Goal: Information Seeking & Learning: Compare options

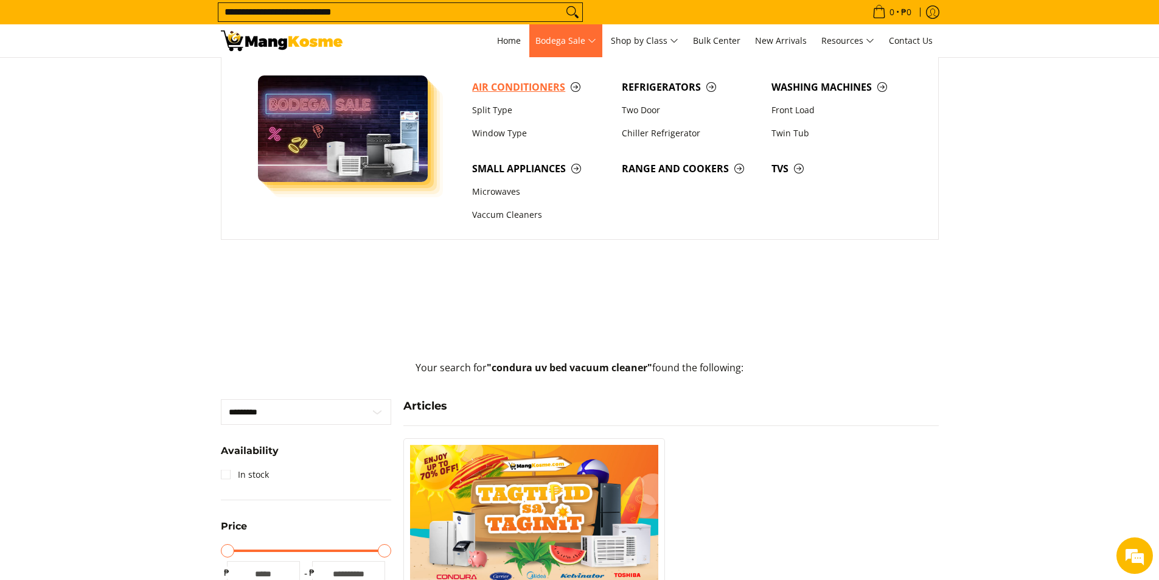
click at [537, 87] on span "Air Conditioners" at bounding box center [540, 87] width 137 height 15
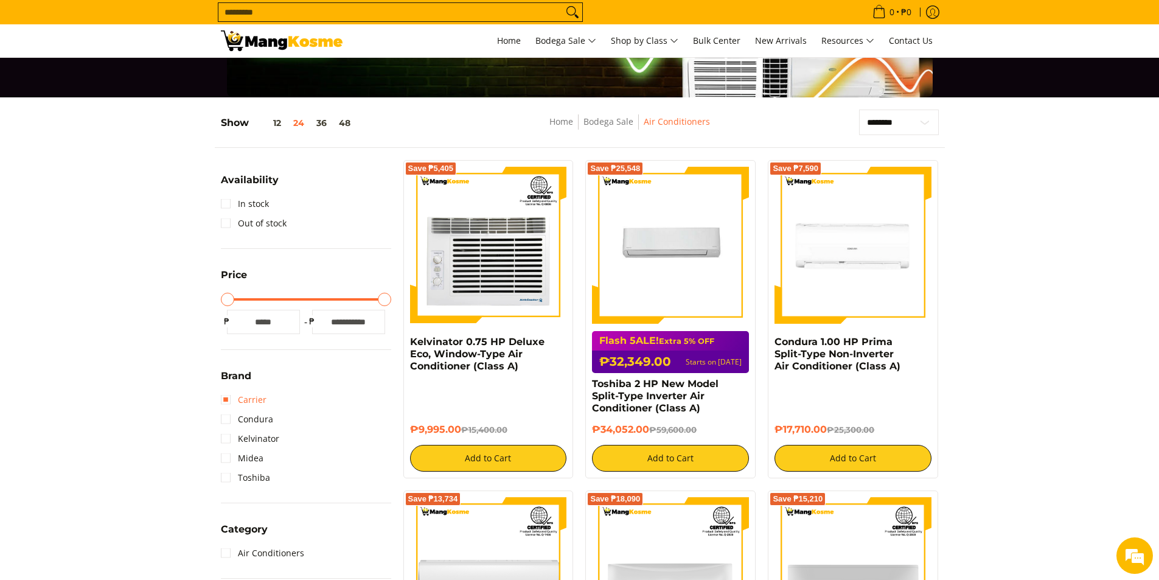
scroll to position [122, 0]
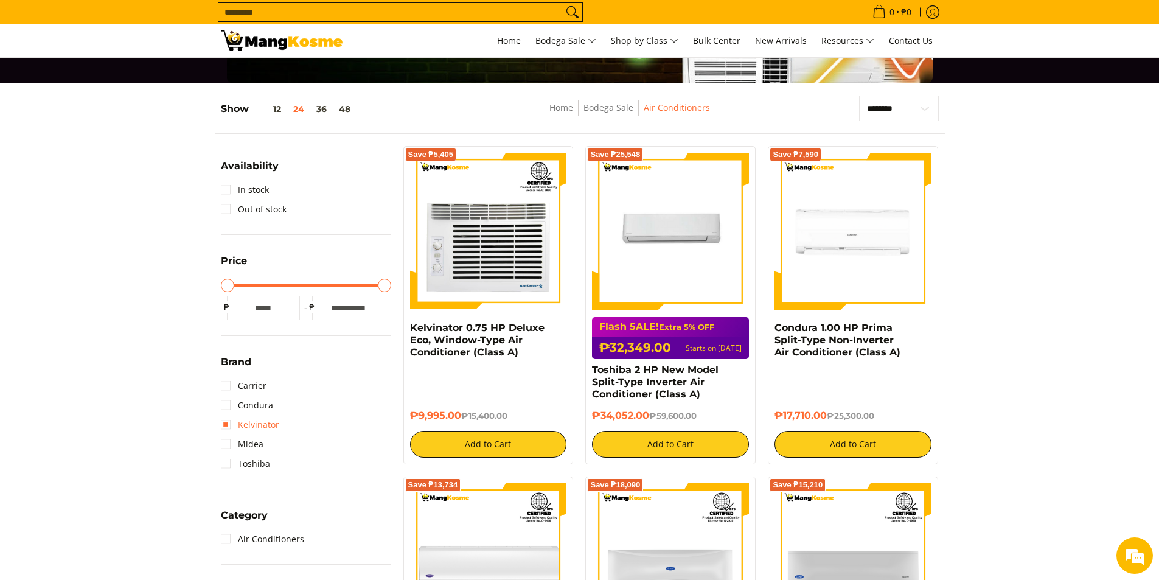
click at [255, 426] on link "Kelvinator" at bounding box center [250, 424] width 58 height 19
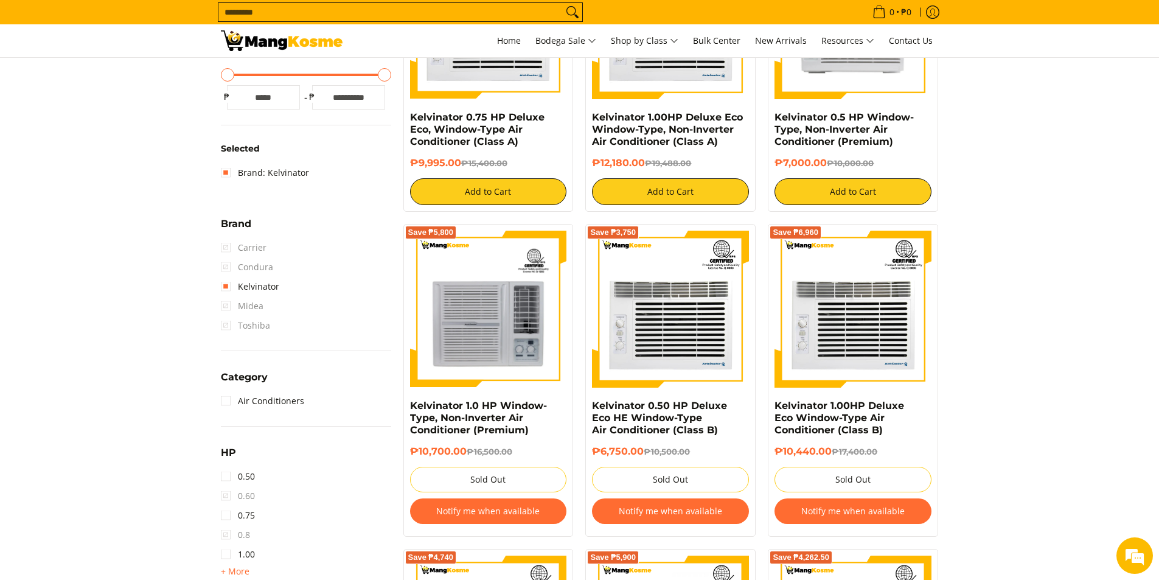
scroll to position [159, 0]
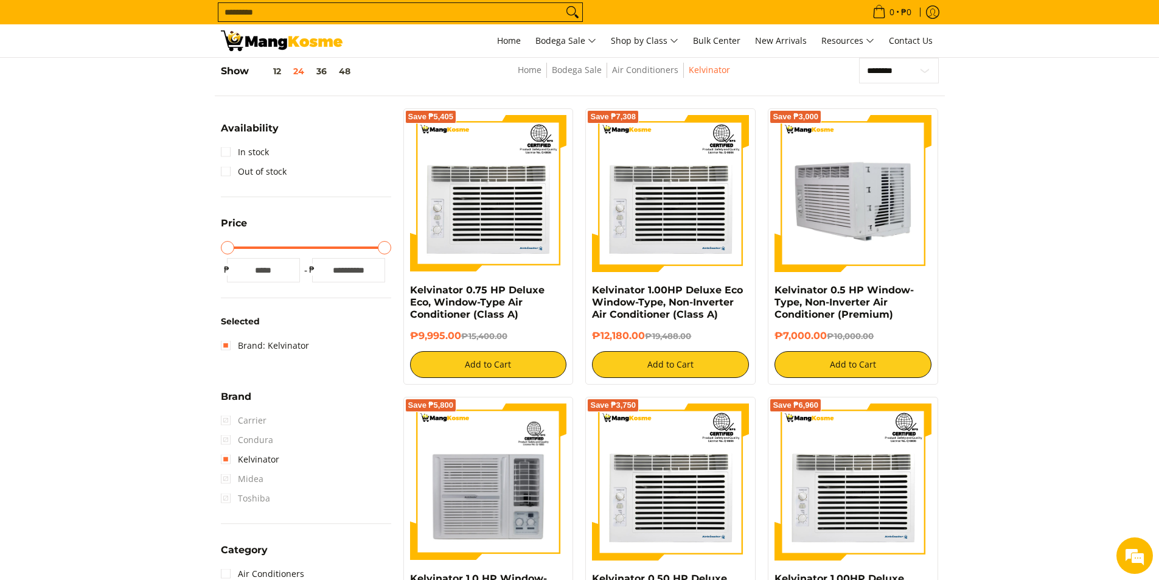
click at [832, 221] on img at bounding box center [852, 193] width 157 height 157
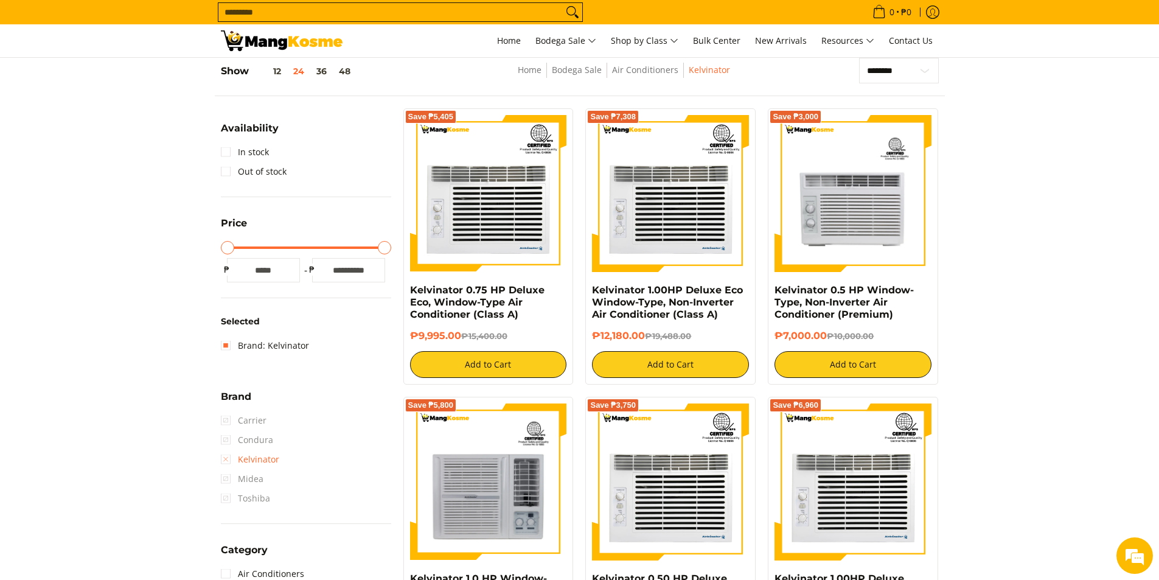
click at [227, 462] on link "Kelvinator" at bounding box center [250, 459] width 58 height 19
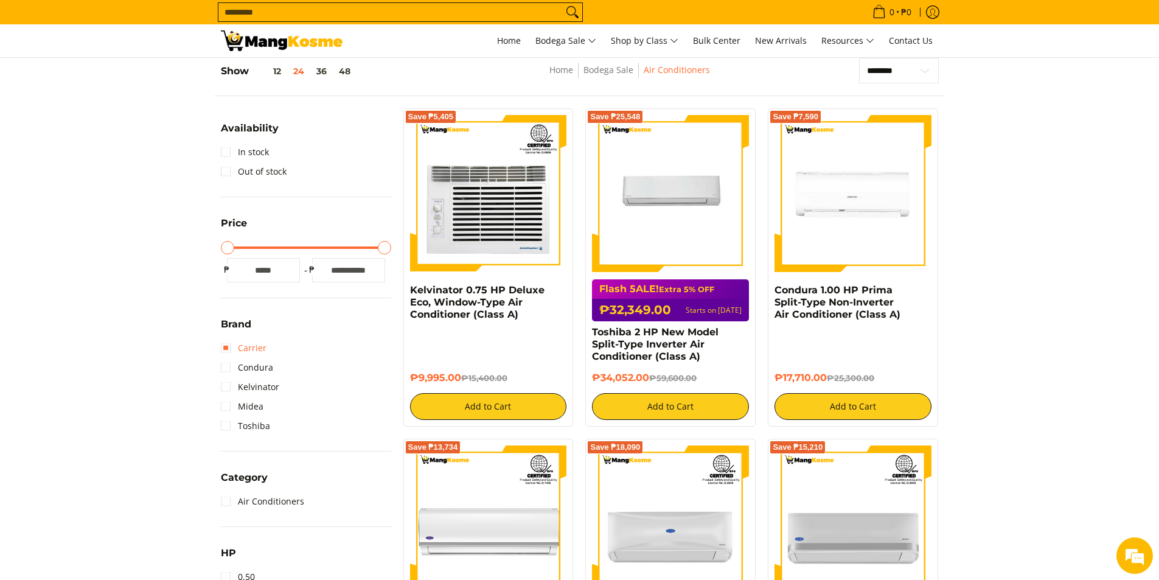
click at [229, 348] on link "Carrier" at bounding box center [244, 347] width 46 height 19
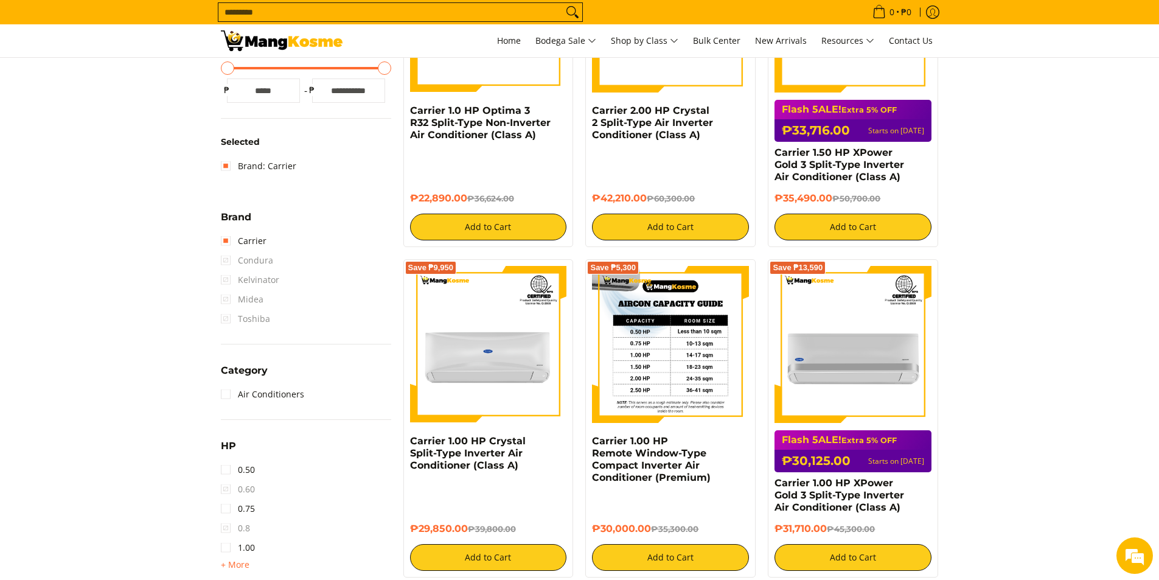
scroll to position [342, 0]
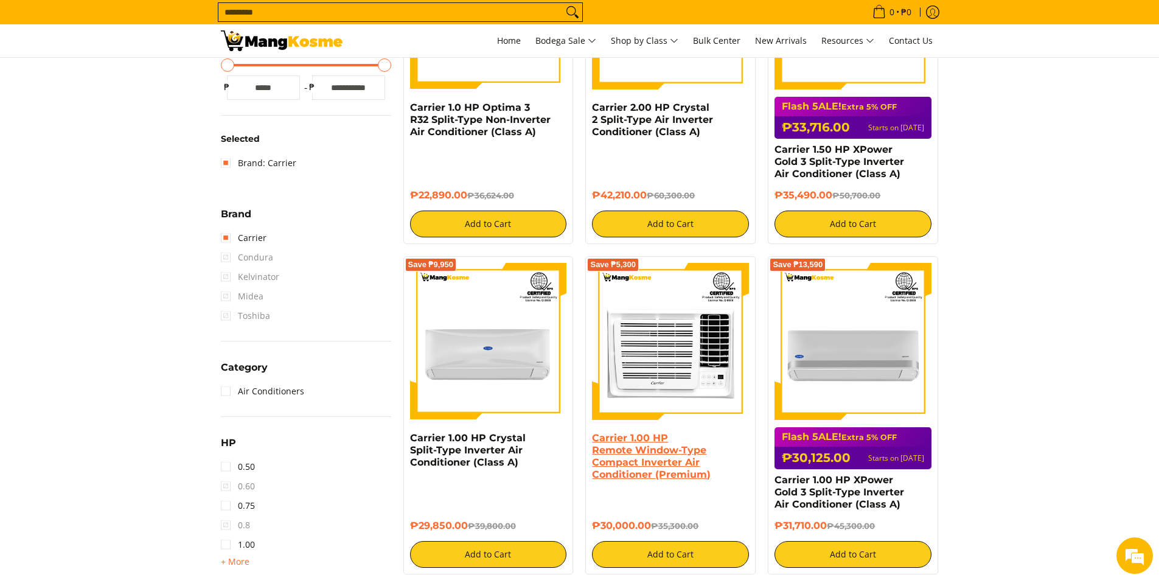
click at [619, 440] on link "Carrier 1.00 HP Remote Window-Type Compact Inverter Air Conditioner (Premium)" at bounding box center [651, 456] width 119 height 48
click at [226, 238] on link "Carrier" at bounding box center [244, 237] width 46 height 19
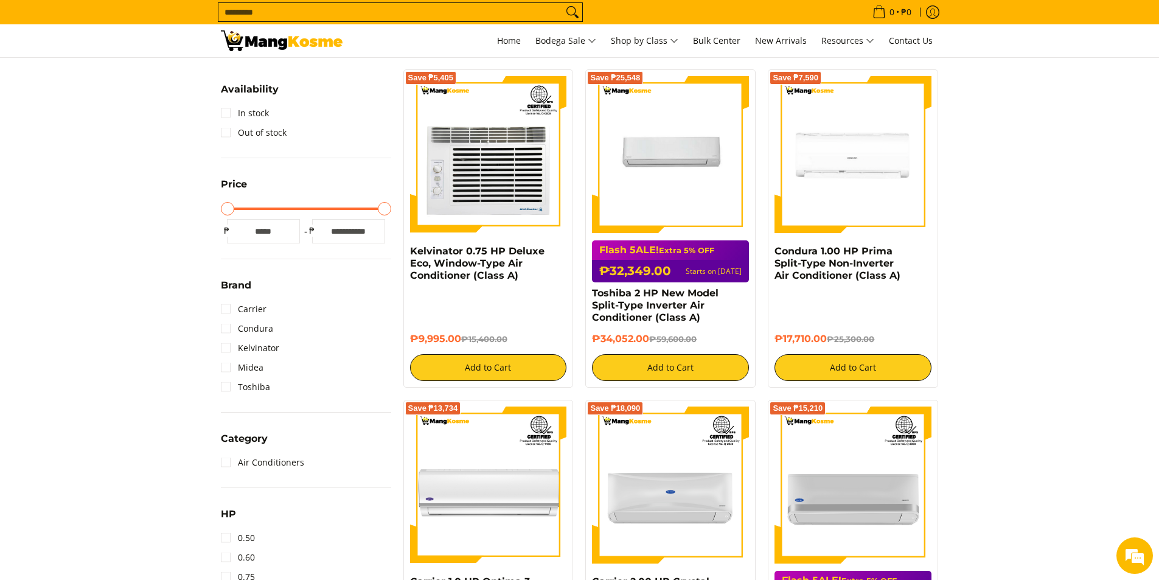
scroll to position [220, 0]
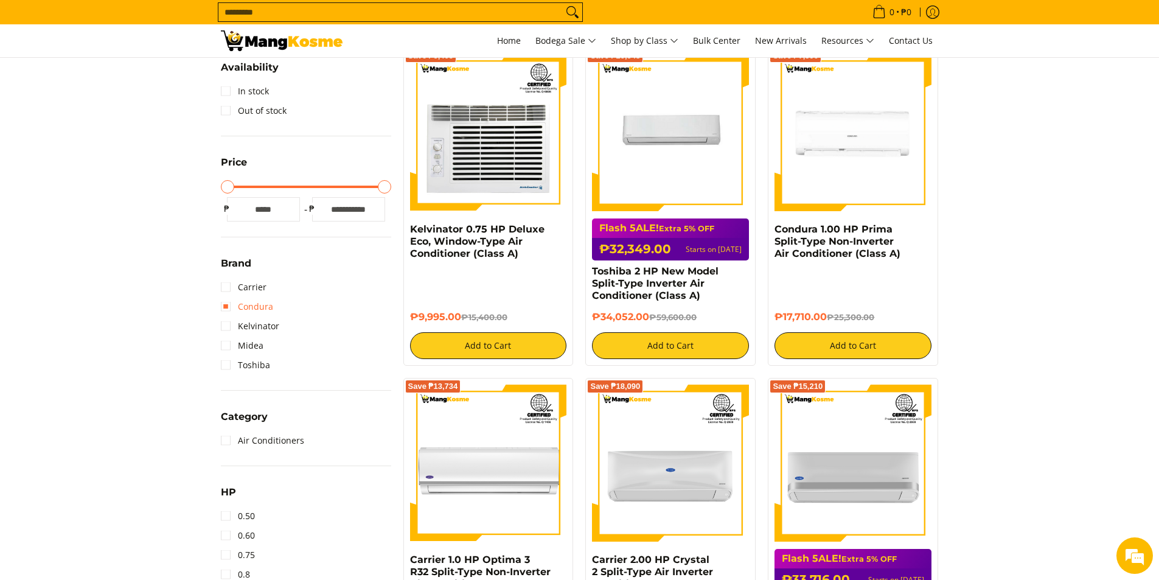
click at [227, 307] on link "Condura" at bounding box center [247, 306] width 52 height 19
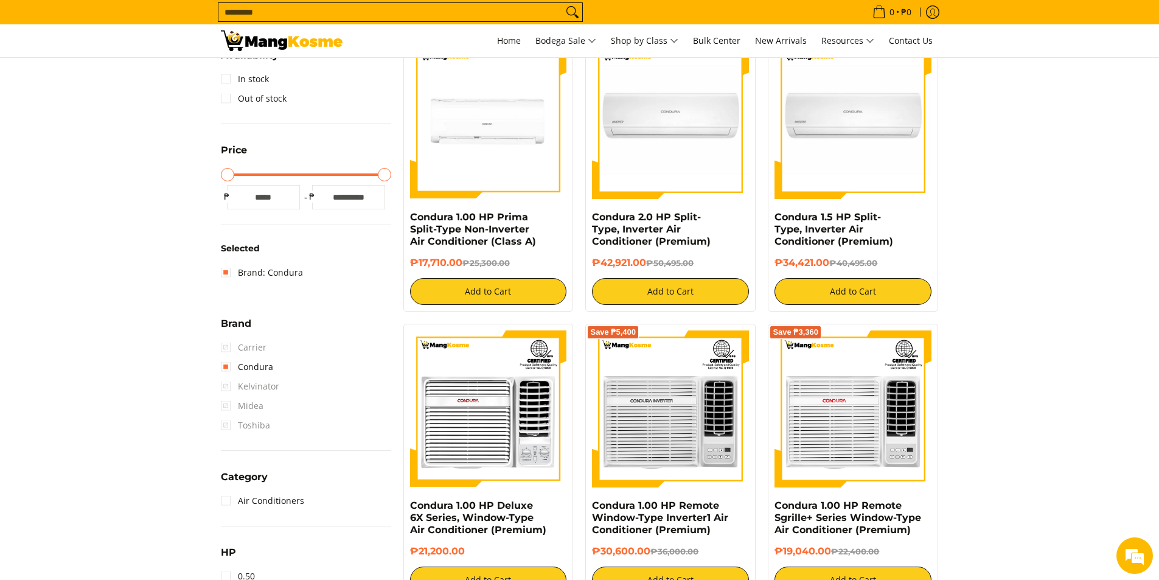
scroll to position [243, 0]
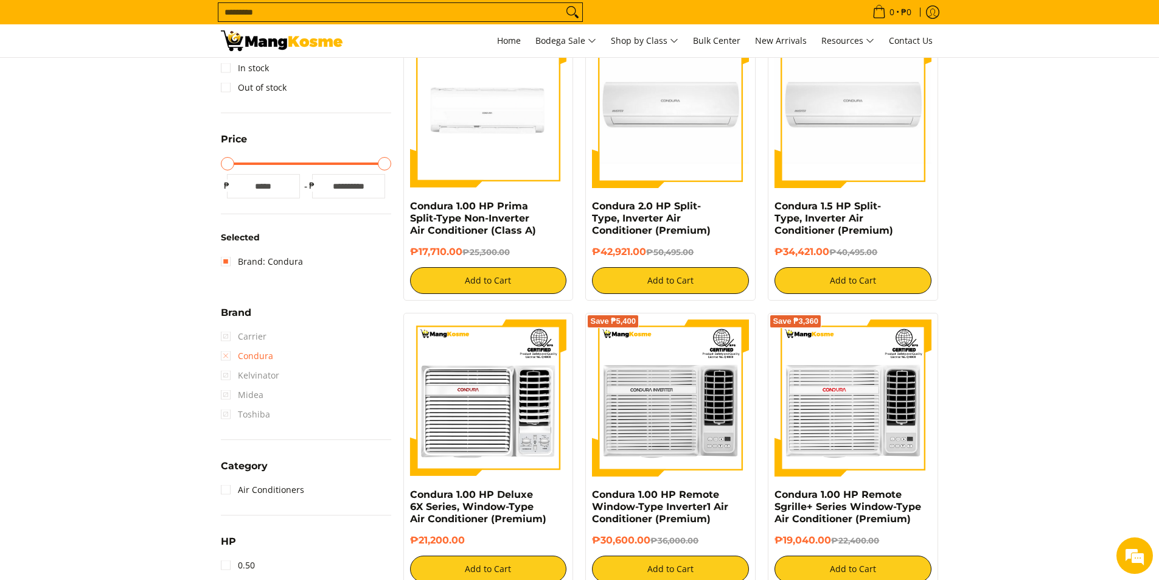
click at [223, 357] on link "Condura" at bounding box center [247, 355] width 52 height 19
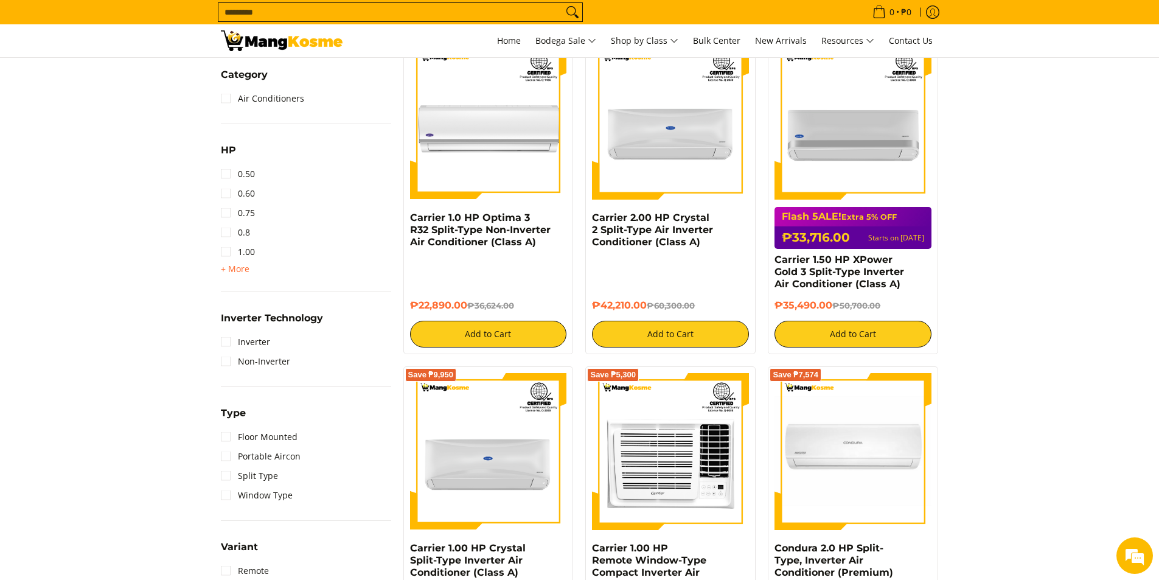
scroll to position [585, 0]
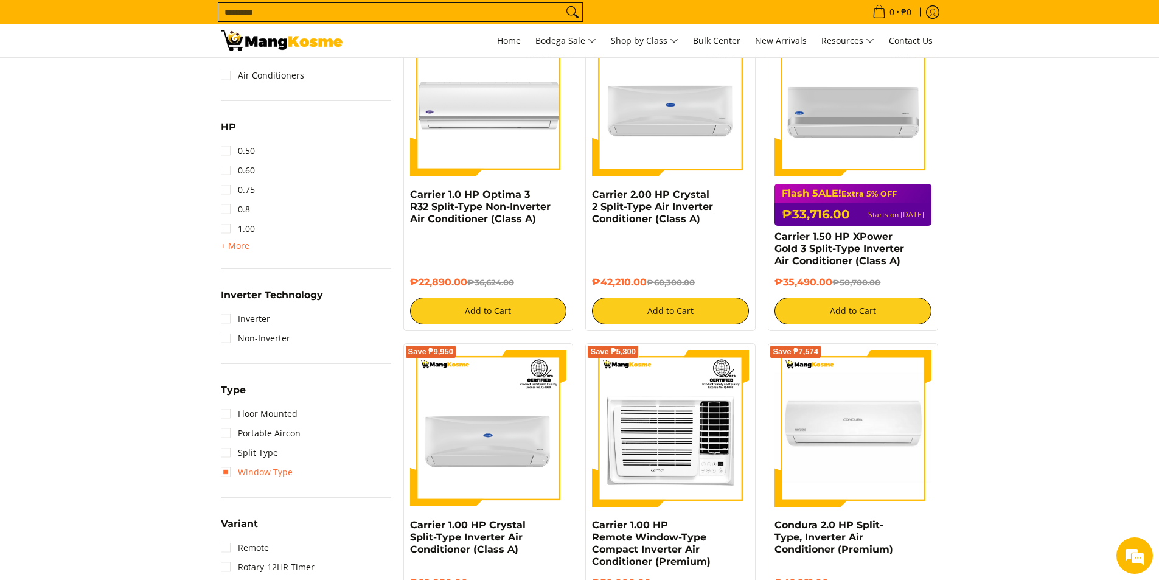
click at [225, 473] on link "Window Type" at bounding box center [257, 471] width 72 height 19
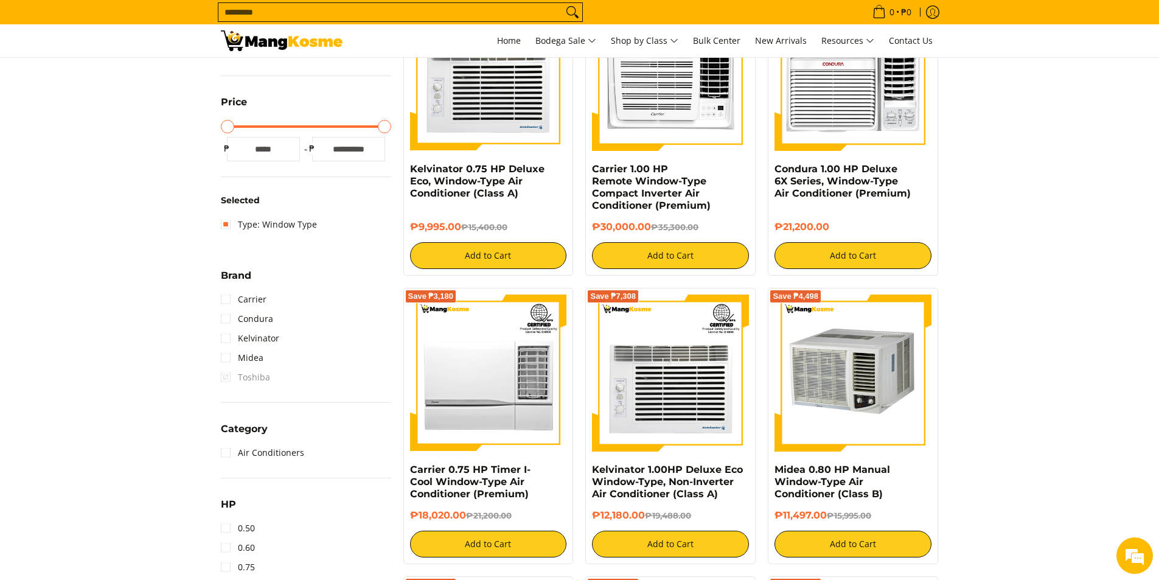
scroll to position [281, 0]
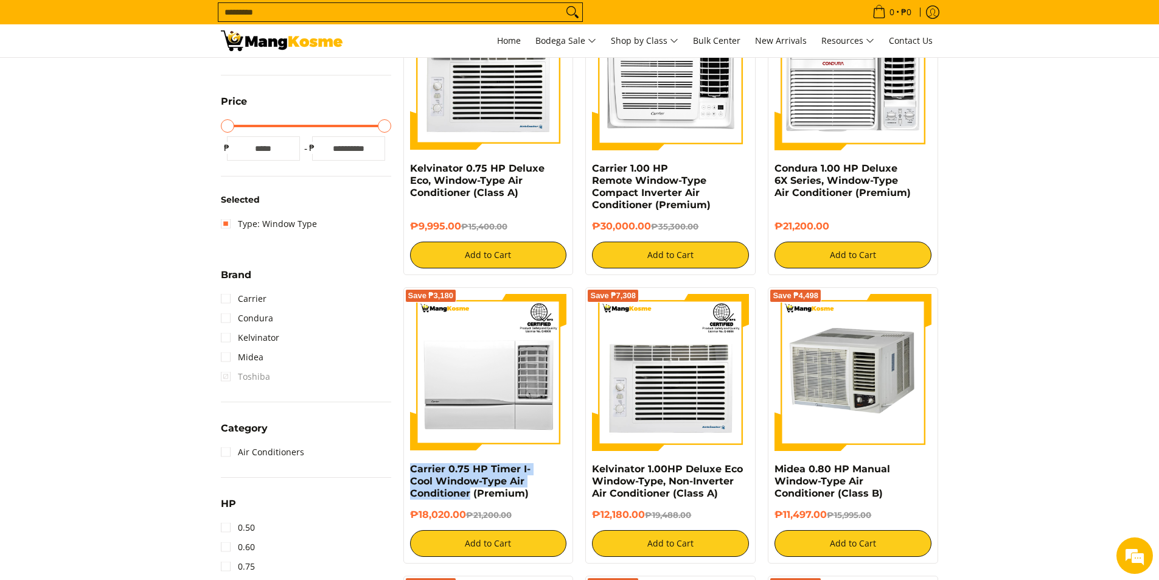
drag, startPoint x: 407, startPoint y: 468, endPoint x: 470, endPoint y: 499, distance: 70.2
click at [470, 499] on div "Save ₱3,180 Carrier 0.75 HP Timer I-Cool Window-Type Air Conditioner (Premium) …" at bounding box center [488, 425] width 170 height 276
copy link "Carrier 0.75 HP Timer I-Cool Window-Type Air Conditioner"
